Goal: Task Accomplishment & Management: Use online tool/utility

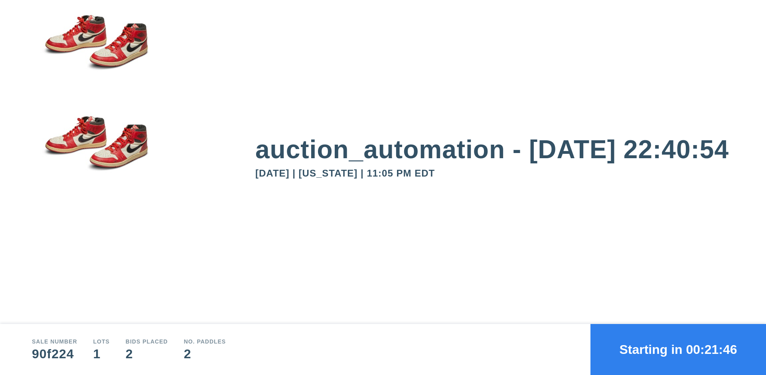
click at [678, 350] on button "Starting in 00:21:46" at bounding box center [677, 349] width 175 height 51
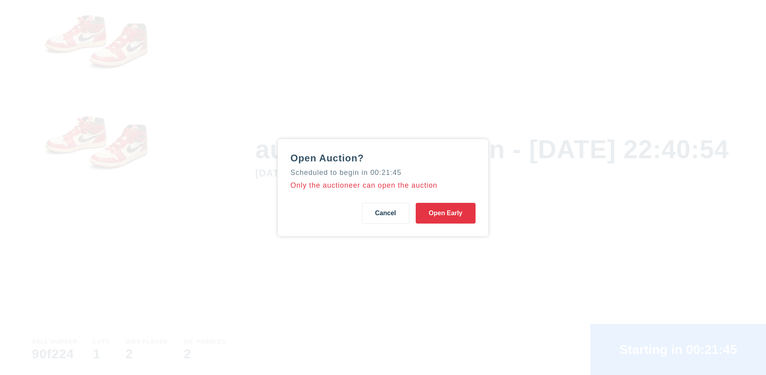
click at [445, 213] on button "Open Early" at bounding box center [446, 213] width 60 height 21
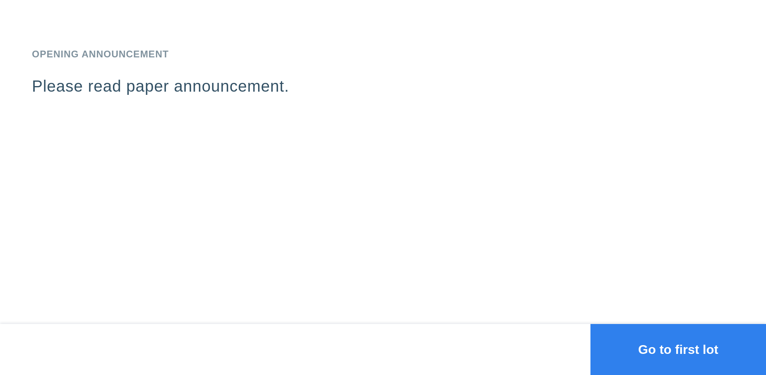
click at [678, 350] on button "Go to first lot" at bounding box center [677, 349] width 175 height 51
